Goal: Communication & Community: Answer question/provide support

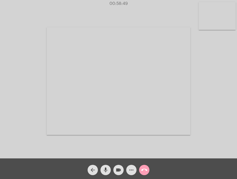
click at [145, 168] on mat-icon "call_end" at bounding box center [144, 170] width 6 height 6
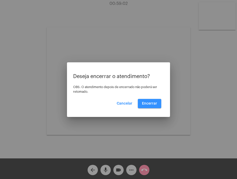
click at [152, 102] on span "Encerrar" at bounding box center [149, 104] width 15 height 4
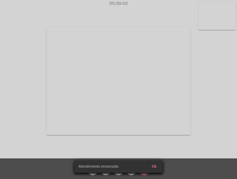
click at [152, 102] on video at bounding box center [118, 80] width 143 height 107
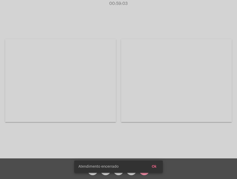
click at [152, 102] on div "Acessando Câmera e Microfone..." at bounding box center [119, 80] width 236 height 158
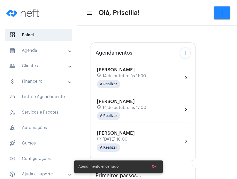
type input "[URL][DOMAIN_NAME]"
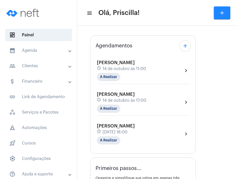
scroll to position [73, 0]
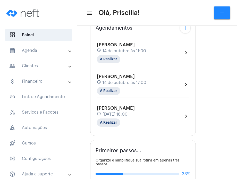
click at [149, 110] on div "[PERSON_NAME] schedule [DATE] 18:00 A Realizar chevron_right" at bounding box center [143, 115] width 92 height 21
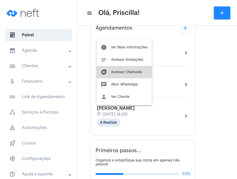
click at [136, 75] on button "duo [PERSON_NAME]" at bounding box center [123, 72] width 55 height 12
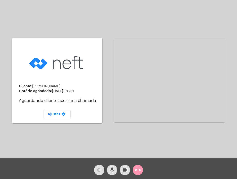
click at [111, 171] on mat-icon "mic" at bounding box center [112, 170] width 6 height 6
click at [122, 175] on span "videocam" at bounding box center [125, 170] width 6 height 10
click at [122, 175] on span "videocam_off" at bounding box center [125, 170] width 6 height 10
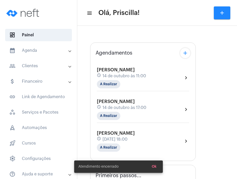
type input "[URL][DOMAIN_NAME]"
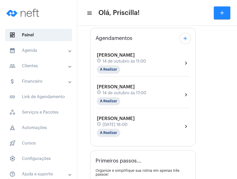
scroll to position [97, 0]
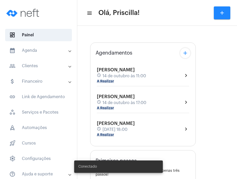
type input "[URL][DOMAIN_NAME]"
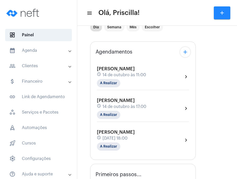
scroll to position [57, 0]
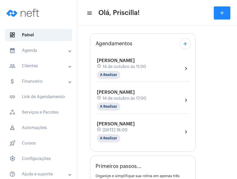
click at [134, 125] on div "Altair de Sousa Júnior schedule 14 de outubro às 18:00 A Realizar" at bounding box center [116, 131] width 38 height 21
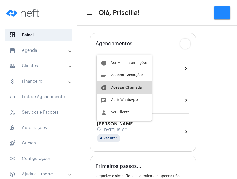
click at [135, 90] on button "duo [PERSON_NAME]" at bounding box center [123, 87] width 55 height 12
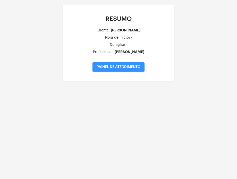
click at [121, 65] on span "PAINEL DE ATENDIMENTO" at bounding box center [118, 67] width 44 height 4
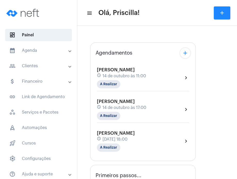
type input "[URL][DOMAIN_NAME]"
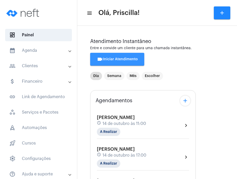
click at [123, 61] on span "videocam Iniciar Atendimento" at bounding box center [117, 59] width 41 height 4
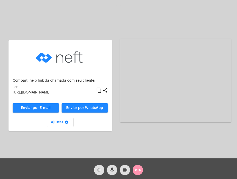
click at [99, 91] on mat-icon "content_copy" at bounding box center [98, 90] width 5 height 6
click at [112, 167] on mat-icon "mic" at bounding box center [112, 170] width 6 height 6
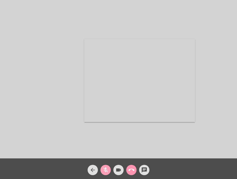
click at [104, 170] on mat-icon "mic_off" at bounding box center [105, 170] width 6 height 6
